Goal: Find specific page/section: Find specific page/section

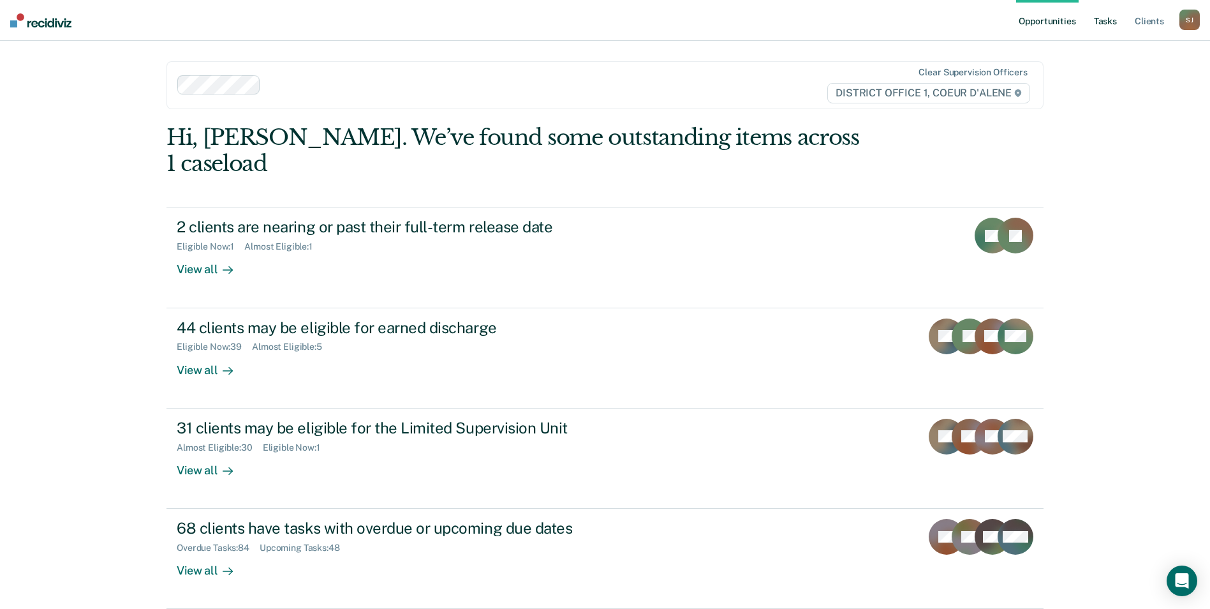
click at [1099, 27] on link "Tasks" at bounding box center [1106, 20] width 28 height 41
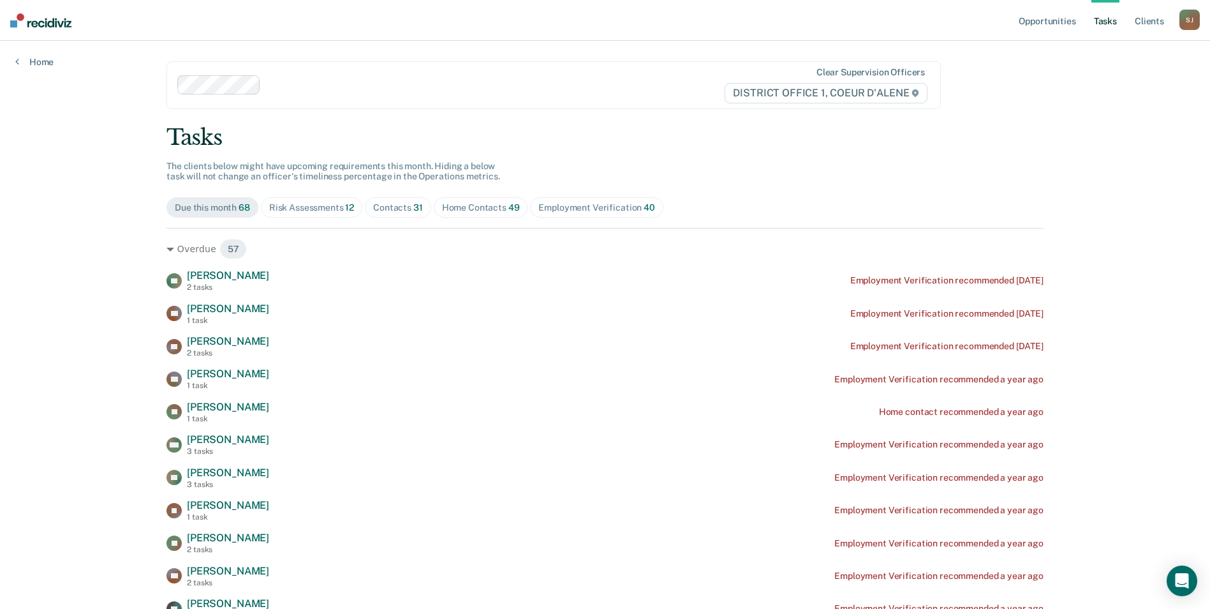
click at [404, 204] on div "Contacts 31" at bounding box center [398, 207] width 50 height 11
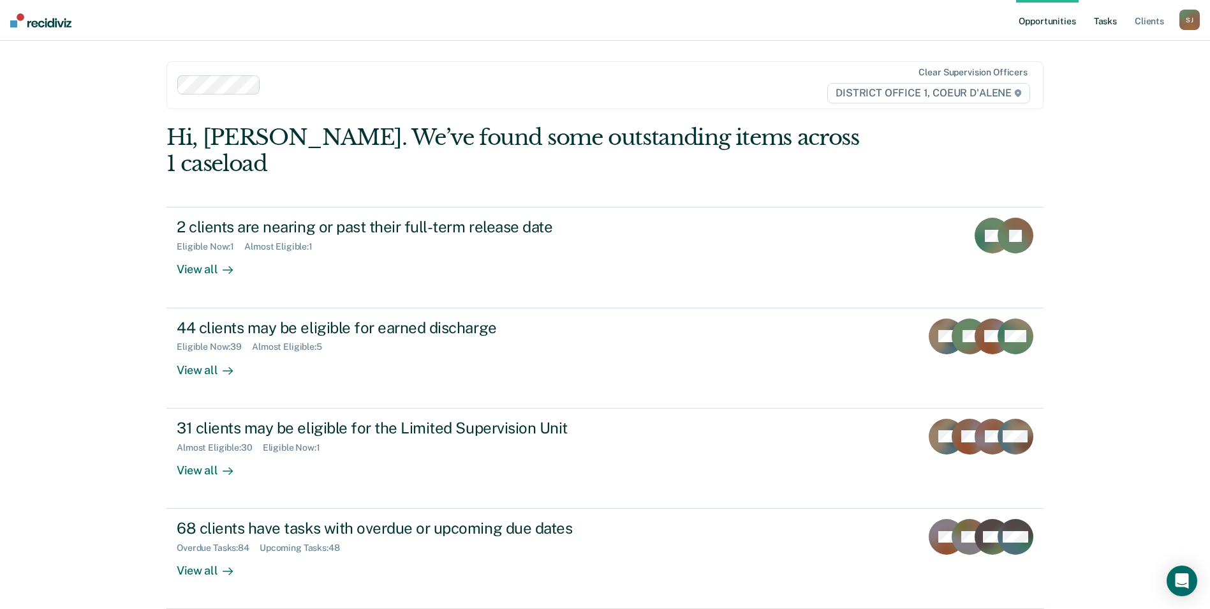
click at [1108, 15] on link "Tasks" at bounding box center [1106, 20] width 28 height 41
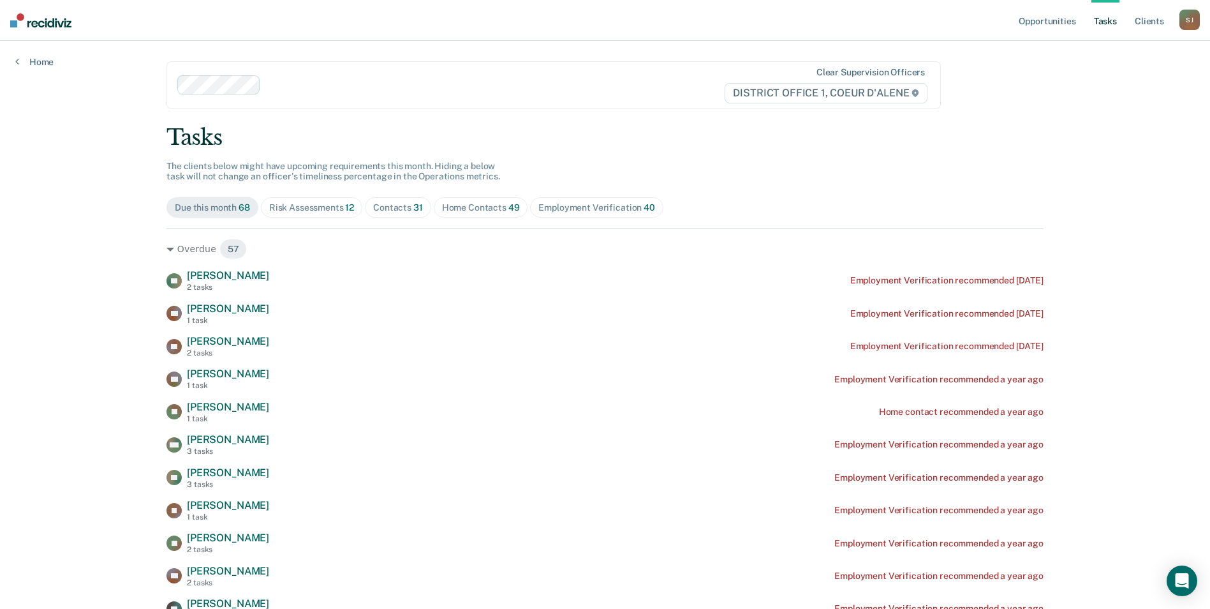
click at [400, 209] on div "Contacts 31" at bounding box center [398, 207] width 50 height 11
